Goal: Task Accomplishment & Management: Manage account settings

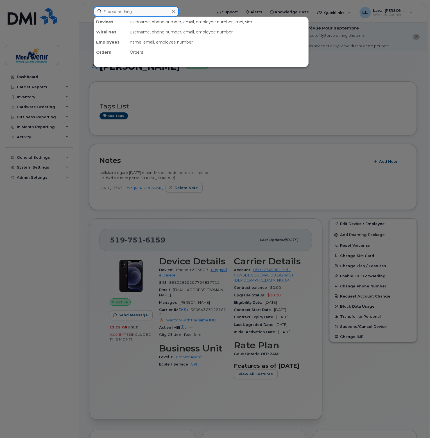
click at [135, 15] on input at bounding box center [136, 11] width 85 height 10
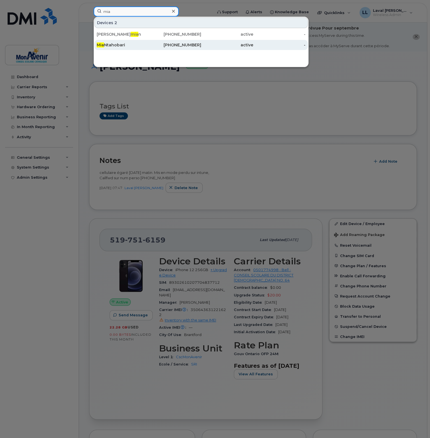
type input "mia"
click at [126, 45] on div "Mia Ntahobari" at bounding box center [123, 45] width 52 height 6
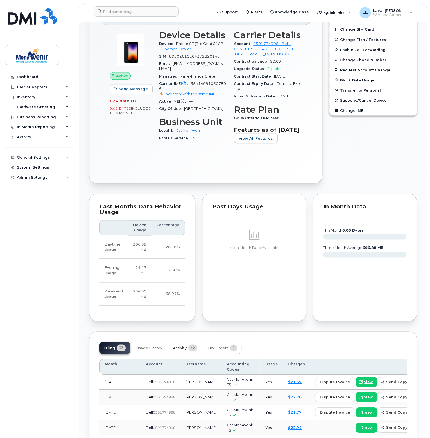
scroll to position [281, 0]
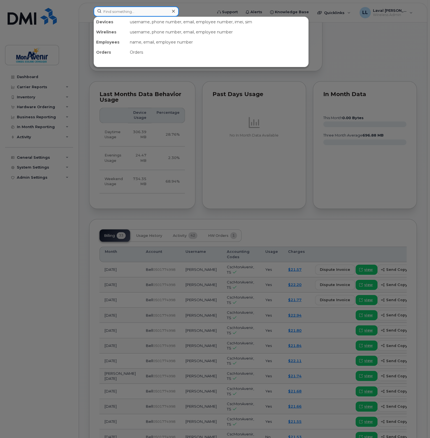
click at [120, 14] on input at bounding box center [136, 11] width 85 height 10
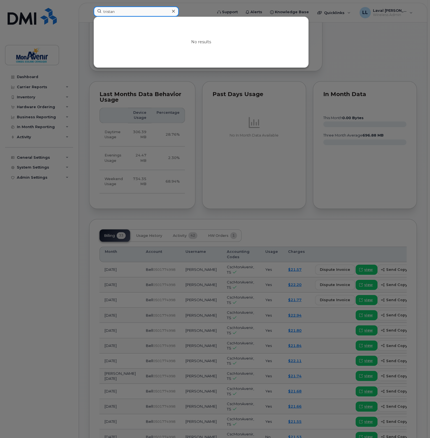
type input "tristan"
click at [173, 11] on icon at bounding box center [173, 11] width 3 height 3
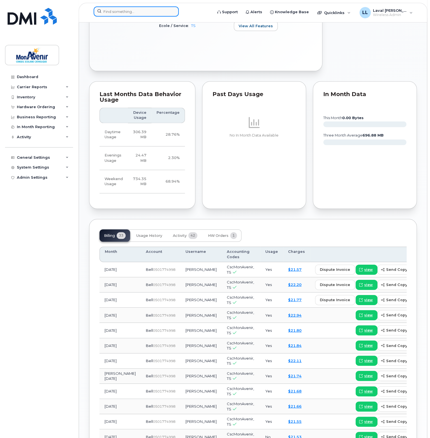
click at [126, 13] on input at bounding box center [136, 11] width 85 height 10
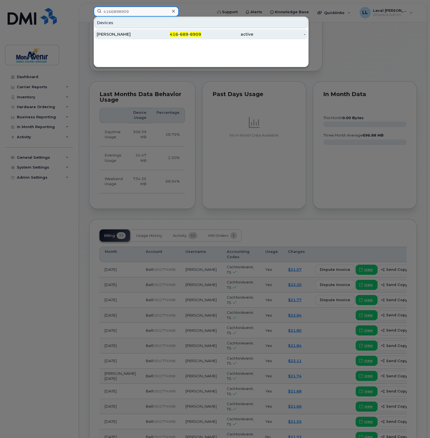
type input "4166898909"
click at [118, 35] on div "Germaine Ngono" at bounding box center [123, 34] width 52 height 6
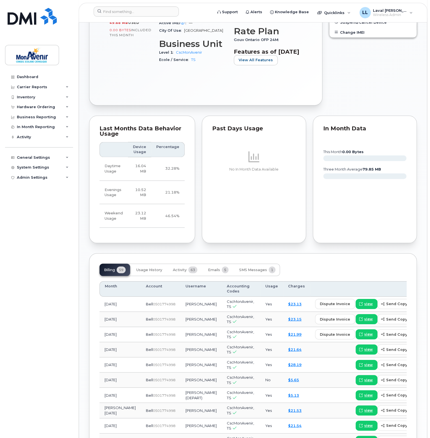
scroll to position [235, 0]
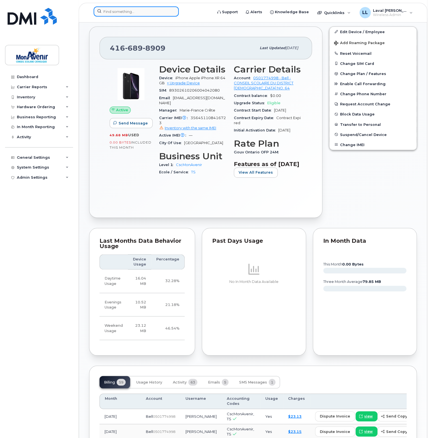
click at [120, 11] on input at bounding box center [136, 11] width 85 height 10
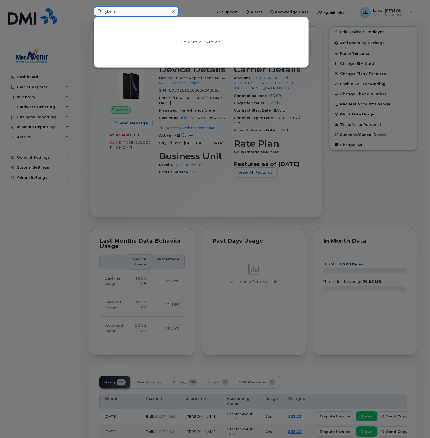
type input "sylvere"
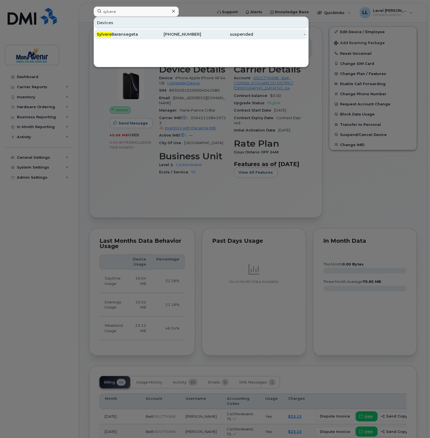
click at [126, 33] on div "Sylvere Baransegeta" at bounding box center [123, 34] width 52 height 6
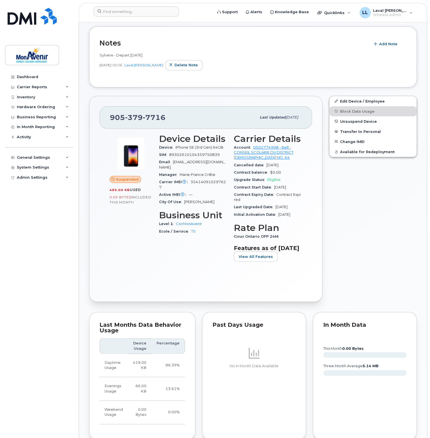
scroll to position [33, 0]
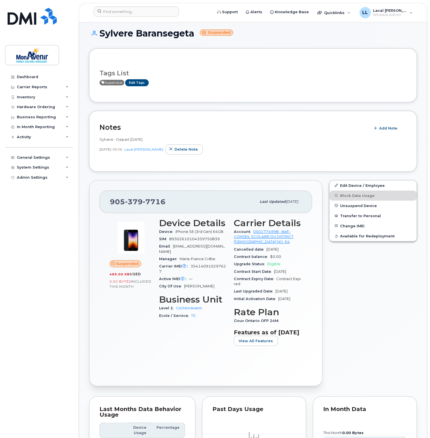
click at [112, 82] on span "Suspendue" at bounding box center [111, 83] width 25 height 6
click at [138, 81] on link "Edit Tags" at bounding box center [137, 82] width 24 height 7
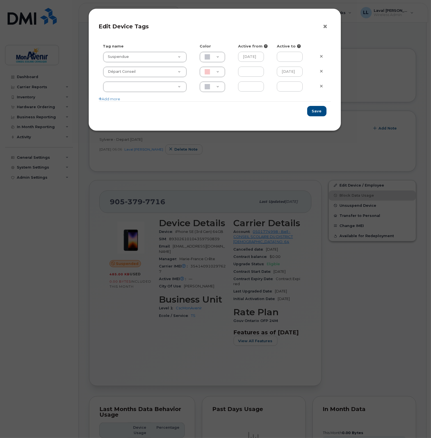
click at [323, 27] on button "×" at bounding box center [327, 26] width 8 height 8
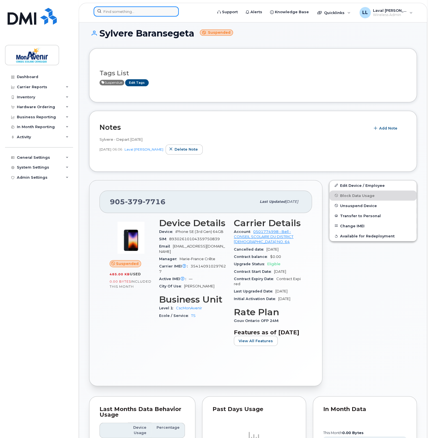
click at [124, 6] on input at bounding box center [136, 11] width 85 height 10
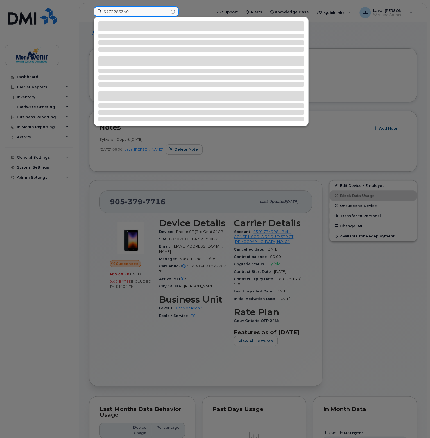
type input "6472285340"
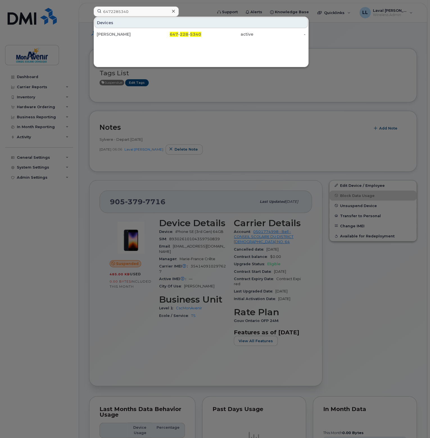
click at [174, 12] on icon at bounding box center [173, 11] width 3 height 3
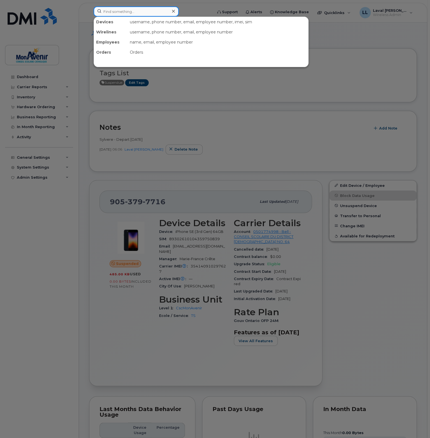
click at [162, 13] on input at bounding box center [136, 11] width 85 height 10
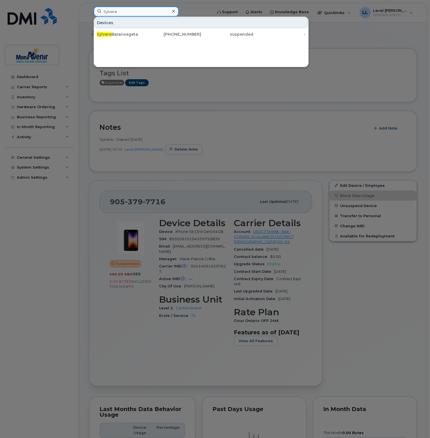
type input "Sylvere"
drag, startPoint x: 128, startPoint y: 34, endPoint x: 37, endPoint y: 111, distance: 119.3
click at [128, 34] on div "Sylvere Baransegeta" at bounding box center [123, 34] width 52 height 6
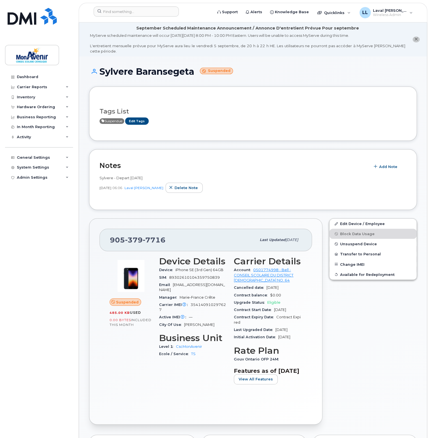
drag, startPoint x: 151, startPoint y: 171, endPoint x: 95, endPoint y: 175, distance: 56.6
click at [95, 175] on div "Notes Add Note Sylvere - Depart 22/4/2025 Aug 21, 2025 06:06 Laval Lai Yoon Hin…" at bounding box center [253, 179] width 328 height 61
copy span
click at [388, 164] on span "Add Note" at bounding box center [388, 166] width 18 height 5
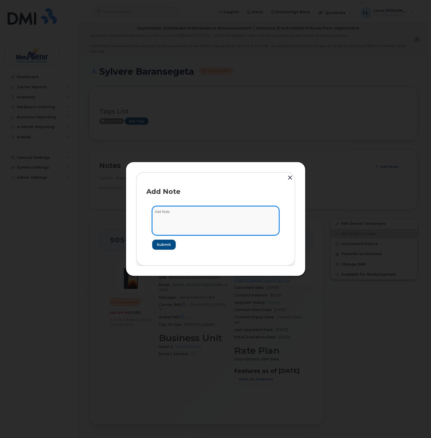
click at [172, 217] on textarea at bounding box center [215, 220] width 127 height 29
type textarea "Reattribué a [PERSON_NAME] [DATE]"
click at [161, 245] on span "Submit" at bounding box center [164, 244] width 14 height 5
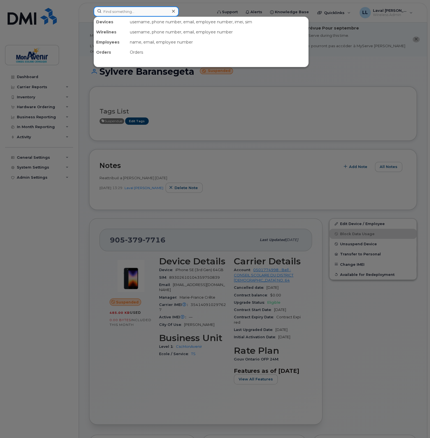
click at [137, 8] on input at bounding box center [136, 11] width 85 height 10
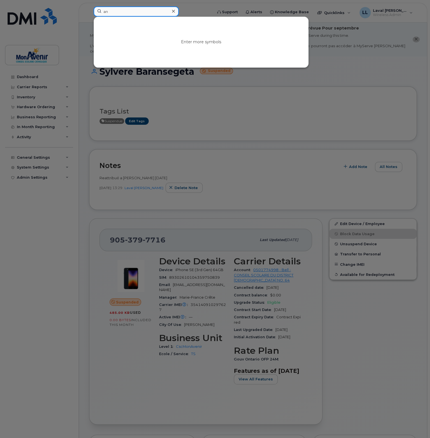
type input "a"
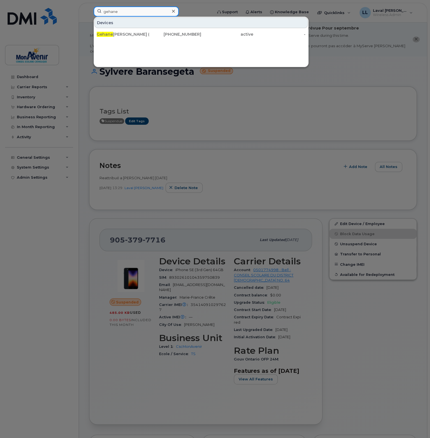
drag, startPoint x: 124, startPoint y: 13, endPoint x: 50, endPoint y: 8, distance: 74.1
click at [89, 8] on div "gehane Devices Gehane Eskandar (CP-SCI) 416-605-7056 active -" at bounding box center [151, 12] width 124 height 12
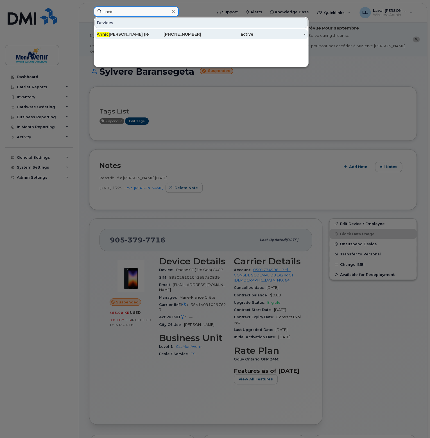
type input "annic"
click at [116, 36] on div "Annic Mongrain-Rush (Retour en cours)" at bounding box center [123, 34] width 52 height 6
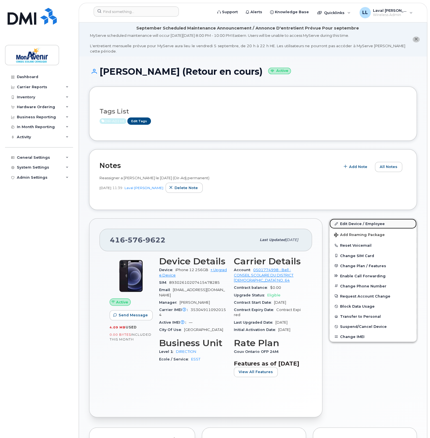
click at [354, 219] on link "Edit Device / Employee" at bounding box center [372, 224] width 87 height 10
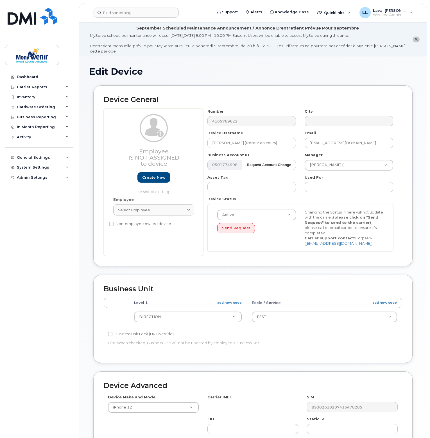
select select "29509938"
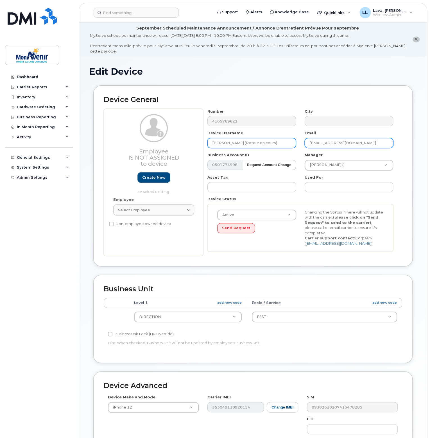
drag, startPoint x: 253, startPoint y: 138, endPoint x: 320, endPoint y: 137, distance: 67.7
click at [317, 138] on div "Number 4165769622 City Device Username Annic Mongrain-Rush (Retour en cours) Em…" at bounding box center [300, 182] width 194 height 147
type input "Annic Mongrain-Rush"
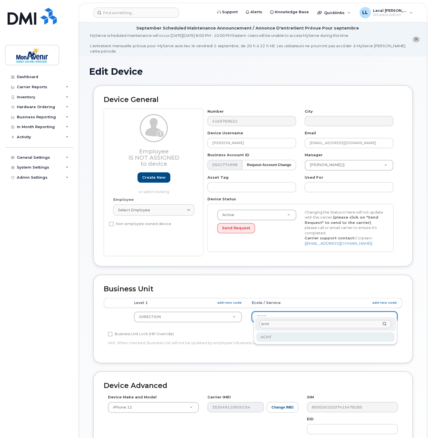
type input "acmt"
type input "43011"
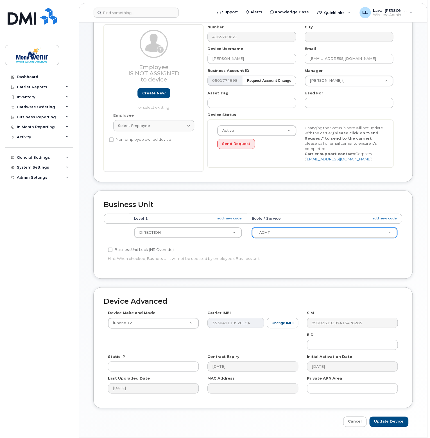
scroll to position [94, 0]
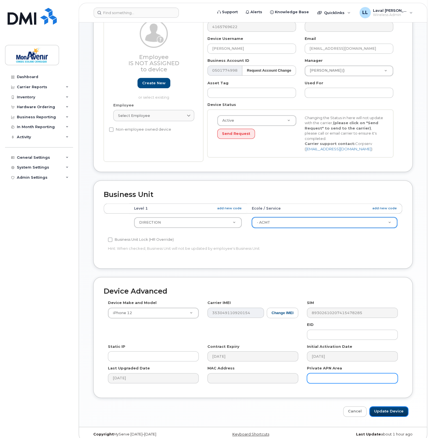
drag, startPoint x: 391, startPoint y: 403, endPoint x: 376, endPoint y: 372, distance: 34.9
click at [391, 406] on input "Update Device" at bounding box center [388, 411] width 39 height 10
type input "Saving..."
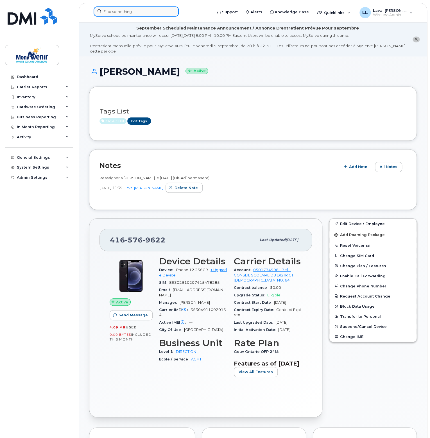
click at [132, 10] on input at bounding box center [136, 11] width 85 height 10
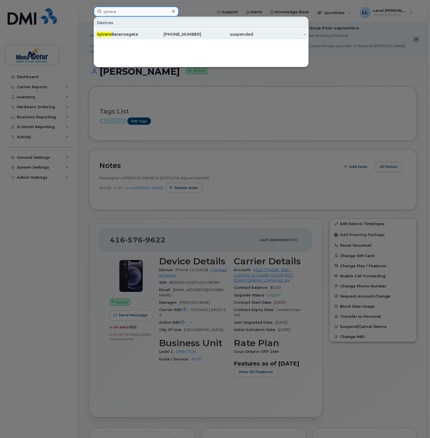
type input "sylvere"
click at [125, 32] on div "Sylvere Baransegeta" at bounding box center [123, 34] width 52 height 6
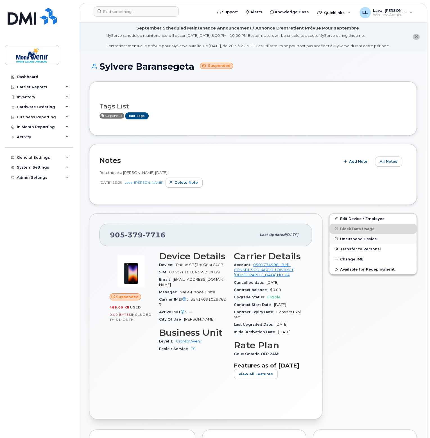
click at [368, 240] on button "Unsuspend Device" at bounding box center [372, 239] width 87 height 10
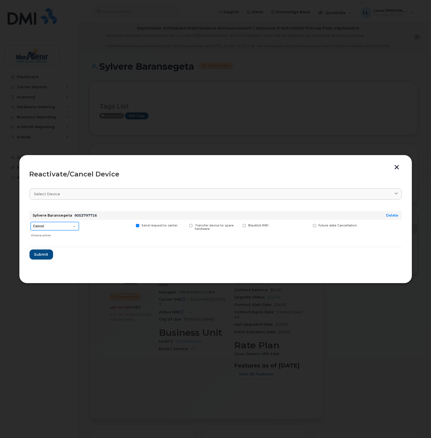
click at [74, 225] on select "Cancel Suspend - Extend Suspension Reactivate" at bounding box center [55, 226] width 48 height 8
select select "[object Object]"
click at [31, 222] on select "Cancel Suspend - Extend Suspension Reactivate" at bounding box center [55, 226] width 48 height 8
click at [48, 258] on button "Submit" at bounding box center [41, 255] width 23 height 10
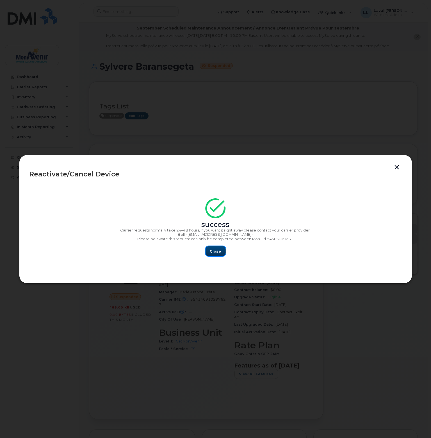
click at [216, 253] on span "Close" at bounding box center [215, 251] width 11 height 5
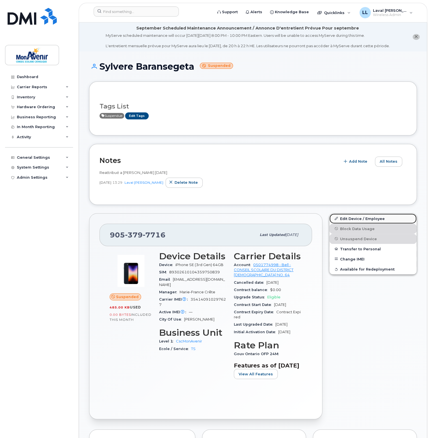
click at [349, 220] on link "Edit Device / Employee" at bounding box center [372, 219] width 87 height 10
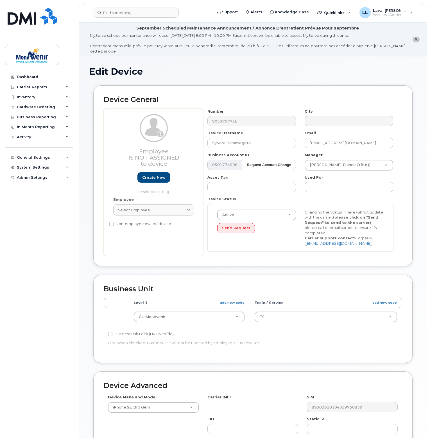
select select "43101"
click at [155, 98] on div "Device General Employee Is not assigned to device Create new or select existing…" at bounding box center [252, 175] width 319 height 181
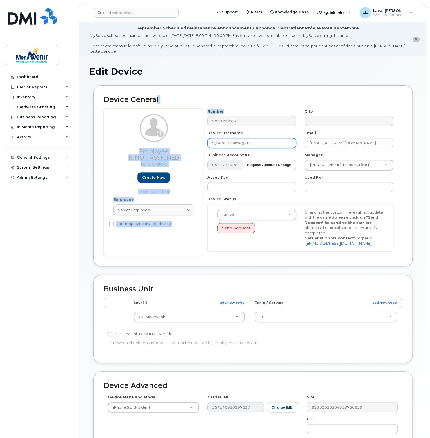
click at [256, 142] on input "Sylvere Baransegeta" at bounding box center [251, 143] width 89 height 10
drag, startPoint x: 256, startPoint y: 140, endPoint x: 199, endPoint y: 139, distance: 57.3
click at [200, 139] on div "Employee Is not assigned to device Create new or select existing Employee Selec…" at bounding box center [253, 182] width 298 height 147
click at [254, 141] on input "Sylvere Baransegeta" at bounding box center [251, 143] width 89 height 10
drag, startPoint x: 250, startPoint y: 139, endPoint x: 199, endPoint y: 137, distance: 50.6
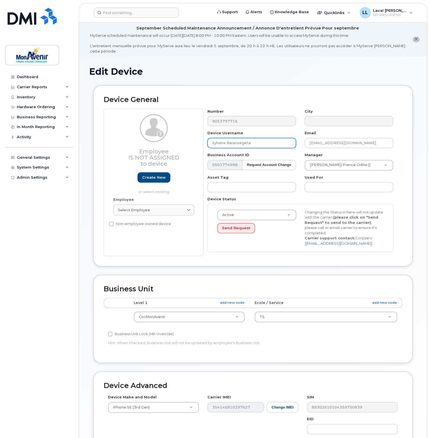
click at [199, 137] on div "Employee Is not assigned to device Create new or select existing Employee Selec…" at bounding box center [253, 182] width 298 height 147
type input "Aele Castro"
drag, startPoint x: 371, startPoint y: 139, endPoint x: 252, endPoint y: 139, distance: 118.9
click at [257, 139] on div "Number 9053797716 City Device Username Aele Castro Email sbaransegeta@cscmonave…" at bounding box center [300, 182] width 194 height 147
paste input "acastro"
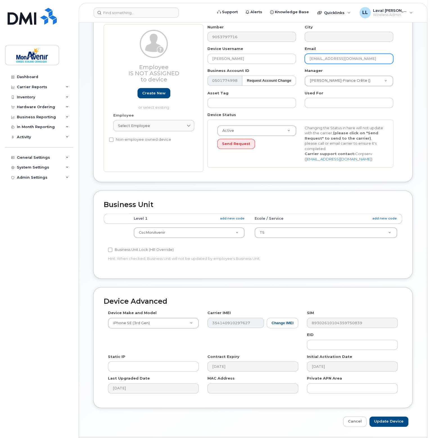
scroll to position [94, 0]
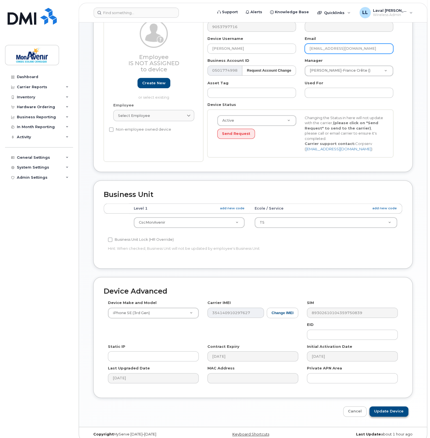
type input "acastro@cscmonavenir.ca"
click at [395, 407] on input "Update Device" at bounding box center [388, 411] width 39 height 10
type input "Saving..."
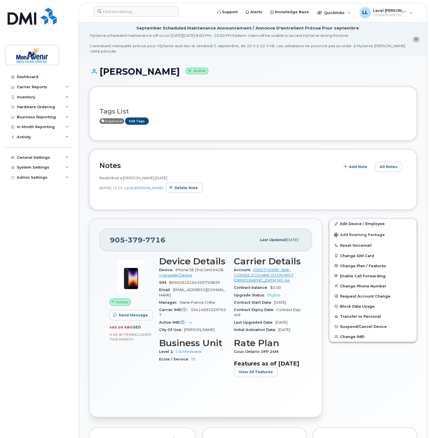
click at [119, 118] on span "Suspendue" at bounding box center [111, 121] width 25 height 6
click at [146, 117] on link "Edit Tags" at bounding box center [137, 120] width 24 height 7
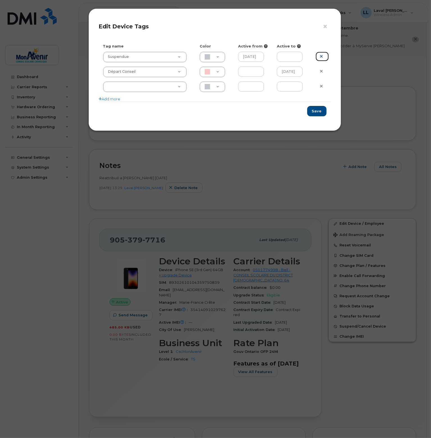
click at [322, 58] on icon at bounding box center [321, 56] width 3 height 4
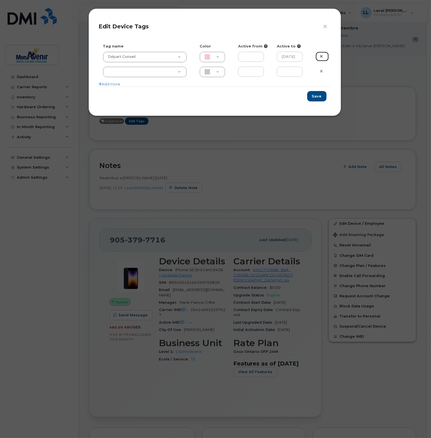
click at [322, 55] on icon at bounding box center [321, 56] width 3 height 4
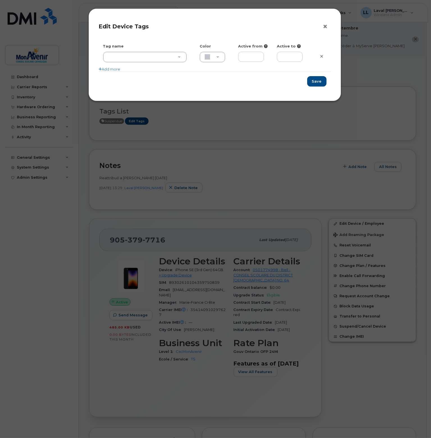
click at [326, 26] on button "×" at bounding box center [327, 26] width 8 height 8
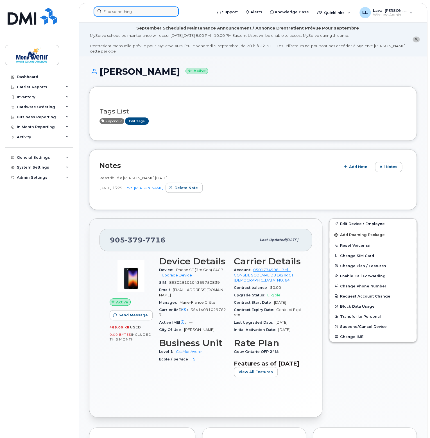
click at [141, 14] on input at bounding box center [136, 11] width 85 height 10
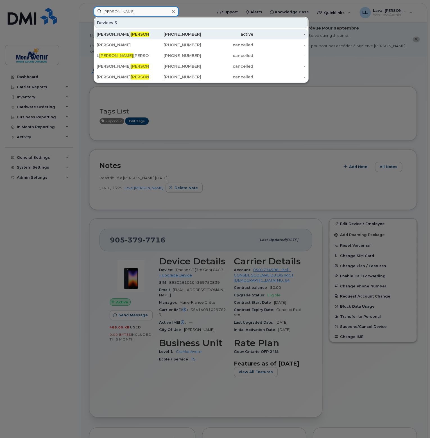
type input "orr"
click at [113, 33] on div "Lisa Orr" at bounding box center [123, 34] width 52 height 6
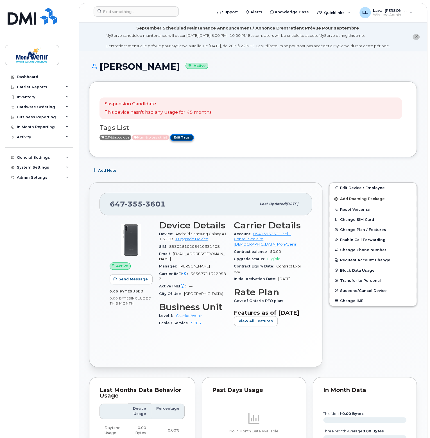
click at [194, 139] on link "Edit Tags" at bounding box center [182, 137] width 24 height 7
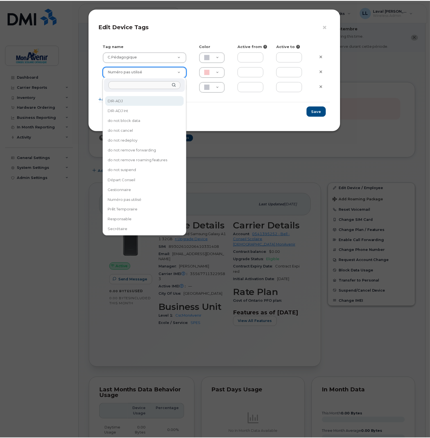
scroll to position [82, 0]
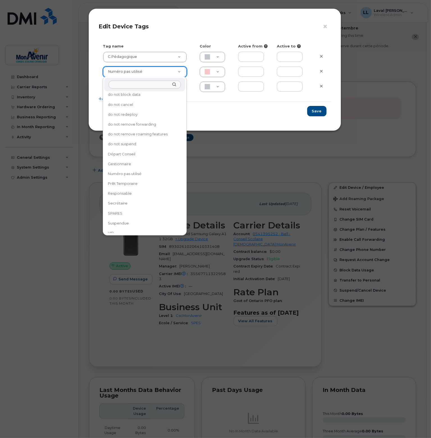
type input "Annulée/en cours"
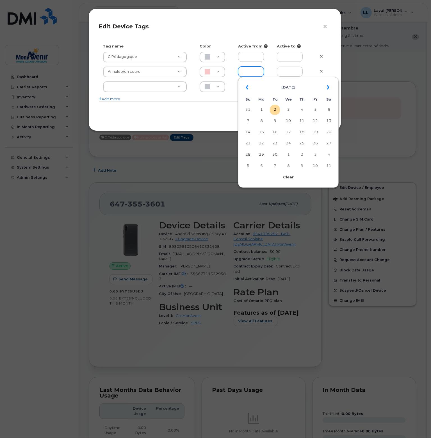
click at [251, 74] on input "text" at bounding box center [251, 72] width 26 height 10
click at [275, 110] on td "2" at bounding box center [275, 110] width 10 height 10
type input "[DATE]"
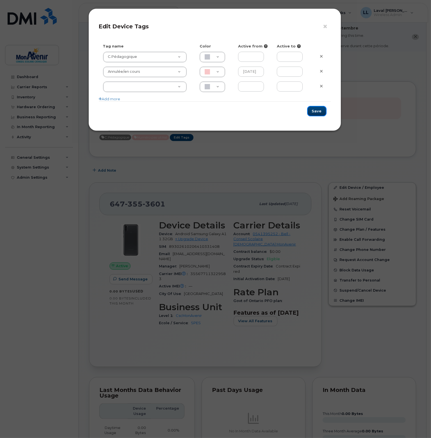
click at [319, 113] on button "Save" at bounding box center [316, 111] width 19 height 10
